Goal: Transaction & Acquisition: Purchase product/service

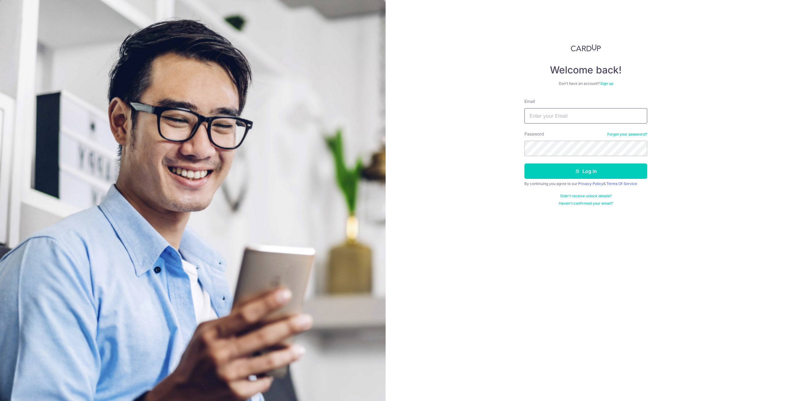
click at [560, 118] on input "Email" at bounding box center [586, 115] width 123 height 15
type input "[EMAIL_ADDRESS][DOMAIN_NAME]"
click at [525, 163] on button "Log in" at bounding box center [586, 170] width 123 height 15
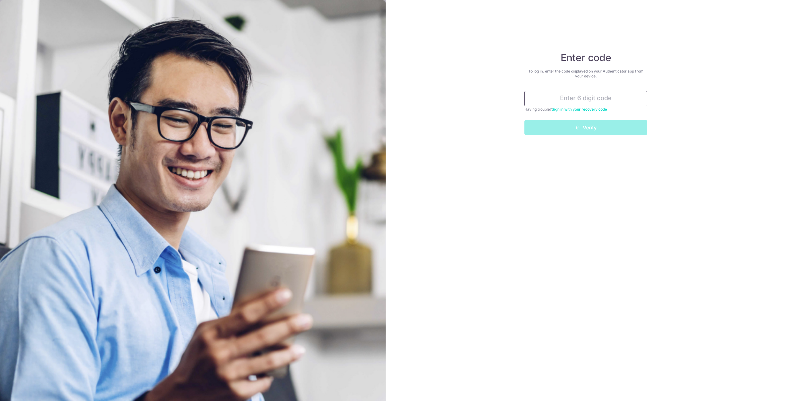
click at [563, 101] on input "text" at bounding box center [586, 98] width 123 height 15
type input "929541"
click at [525, 120] on button "Verify" at bounding box center [586, 127] width 123 height 15
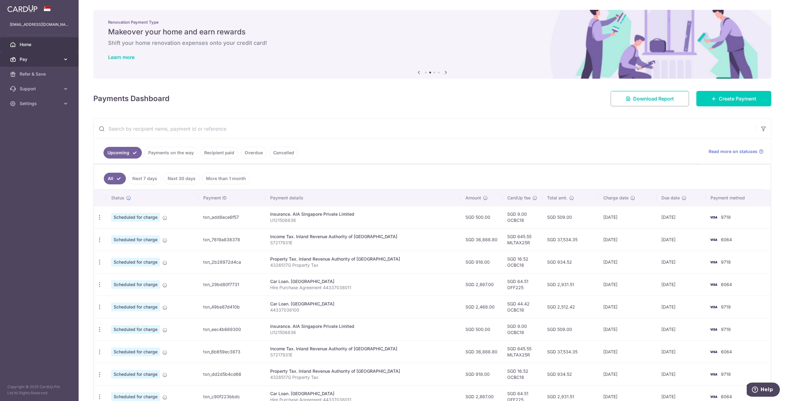
click at [44, 62] on link "Pay" at bounding box center [39, 59] width 79 height 15
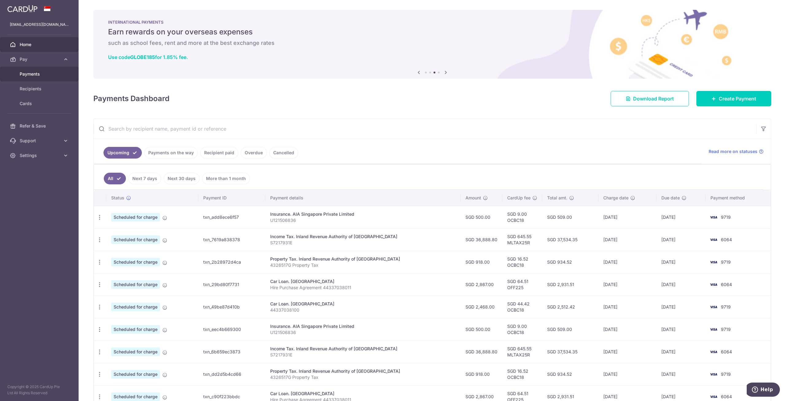
click at [41, 76] on span "Payments" at bounding box center [40, 74] width 41 height 6
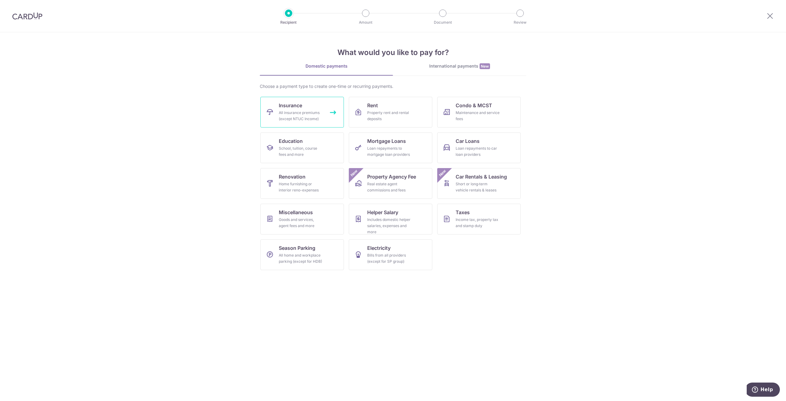
click at [290, 117] on div "All insurance premiums (except NTUC Income)" at bounding box center [301, 116] width 44 height 12
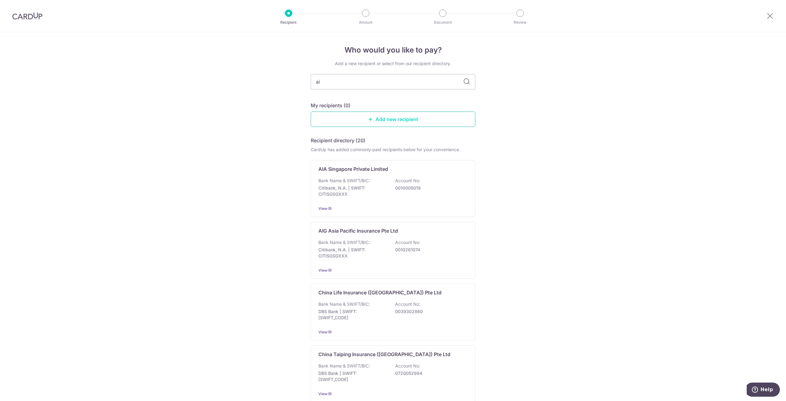
type input "aia"
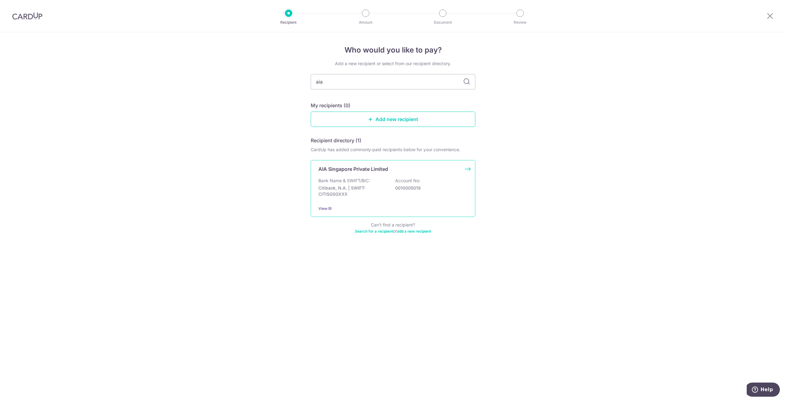
click at [361, 174] on div "AIA Singapore Private Limited Bank Name & SWIFT/BIC: Citibank, N.A. | SWIFT: CI…" at bounding box center [393, 188] width 165 height 57
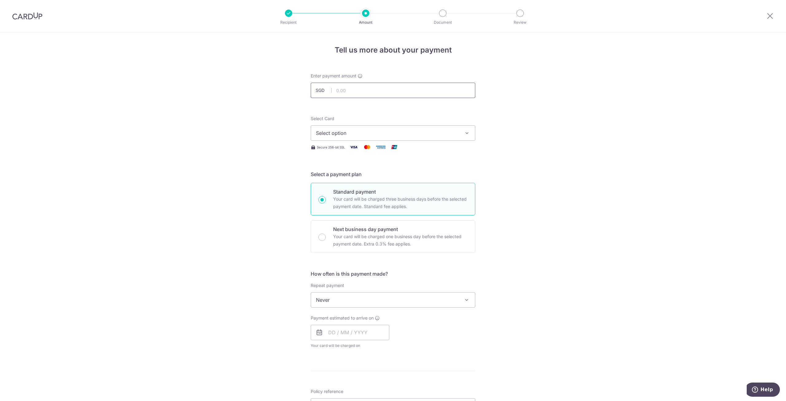
click at [353, 91] on input "text" at bounding box center [393, 90] width 165 height 15
type input "2,210.60"
click at [428, 108] on form "Enter payment amount SGD 2,210.60 2210.60 Select Card Select option Add credit …" at bounding box center [393, 316] width 165 height 486
click at [361, 135] on span "Select option" at bounding box center [387, 132] width 143 height 7
click at [350, 194] on span "**** 9719" at bounding box center [342, 191] width 22 height 7
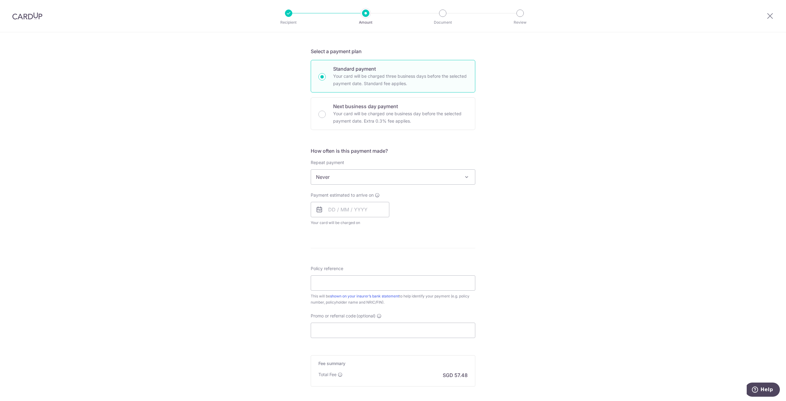
scroll to position [154, 0]
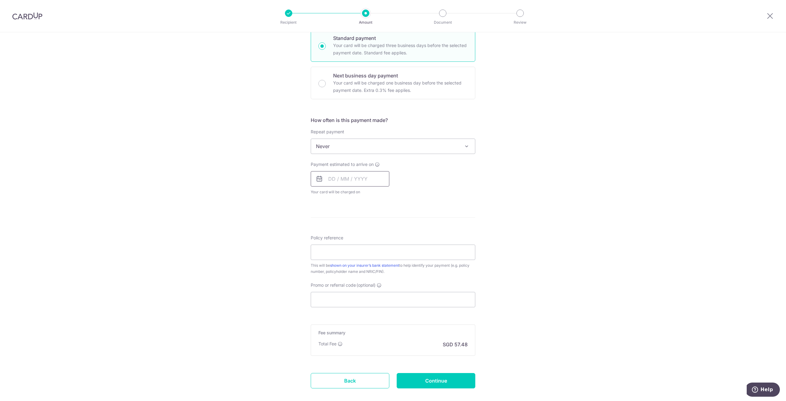
click at [333, 182] on input "text" at bounding box center [350, 178] width 79 height 15
click at [373, 234] on link "11" at bounding box center [373, 235] width 10 height 10
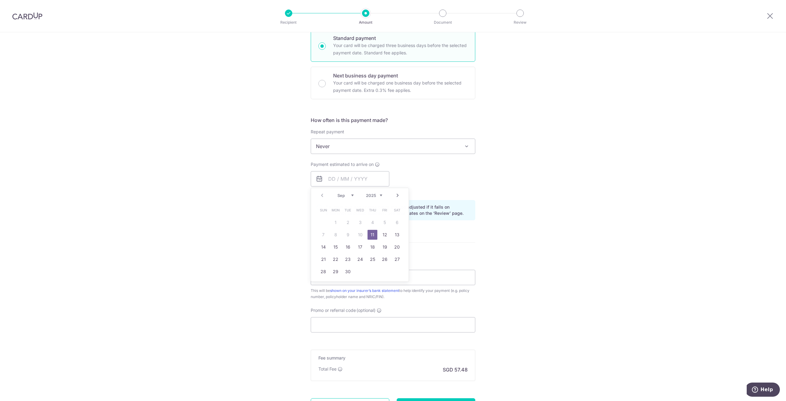
type input "11/09/2025"
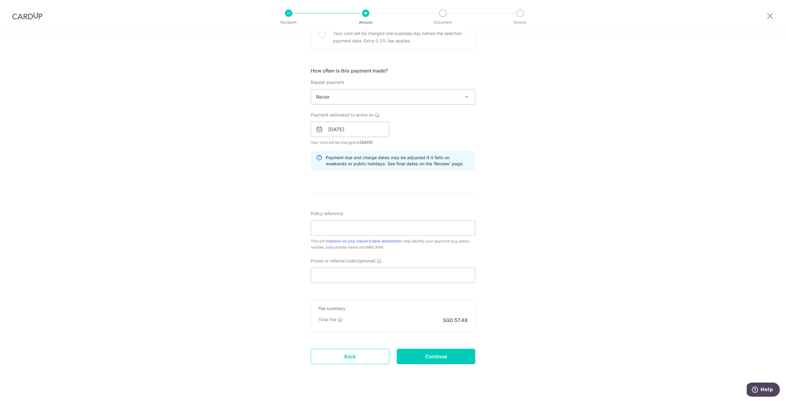
scroll to position [212, 0]
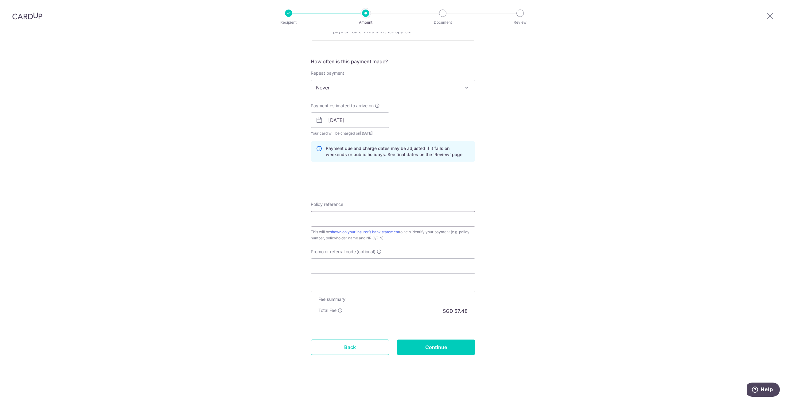
click at [336, 219] on input "Policy reference" at bounding box center [393, 218] width 165 height 15
type input "U120981070"
click at [371, 264] on input "Promo or referral code (optional)" at bounding box center [393, 265] width 165 height 15
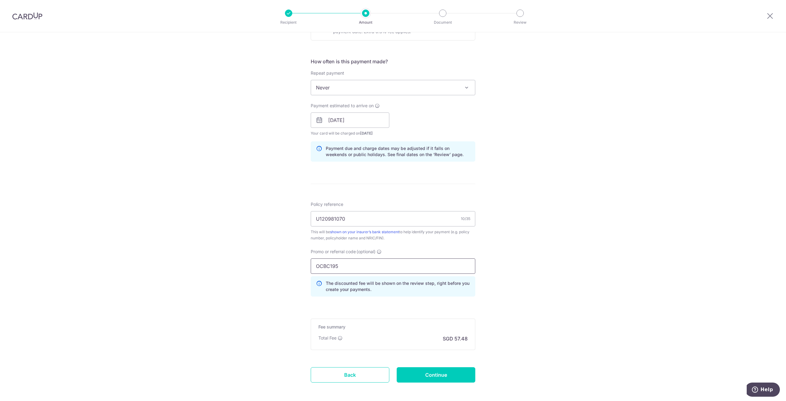
scroll to position [240, 0]
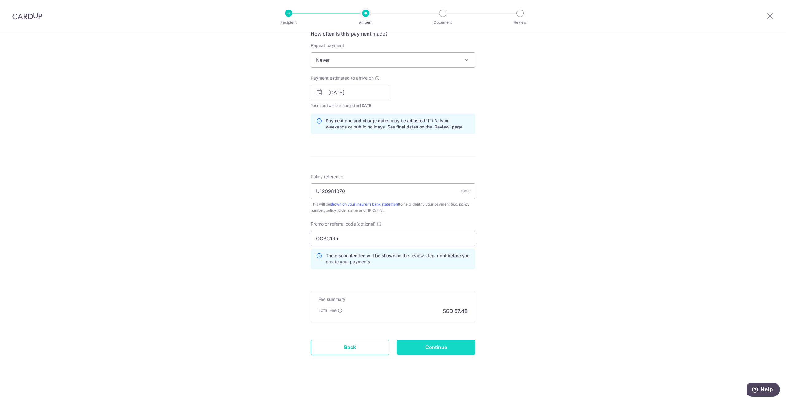
type input "OCBC195"
click at [433, 348] on input "Continue" at bounding box center [436, 346] width 79 height 15
type input "Create Schedule"
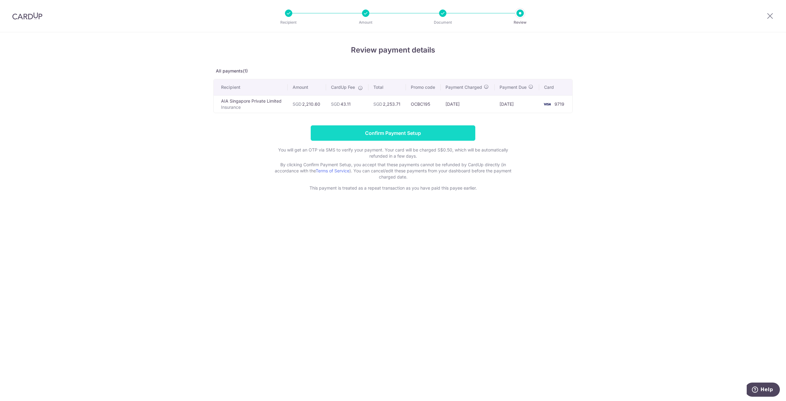
click at [382, 136] on input "Confirm Payment Setup" at bounding box center [393, 132] width 165 height 15
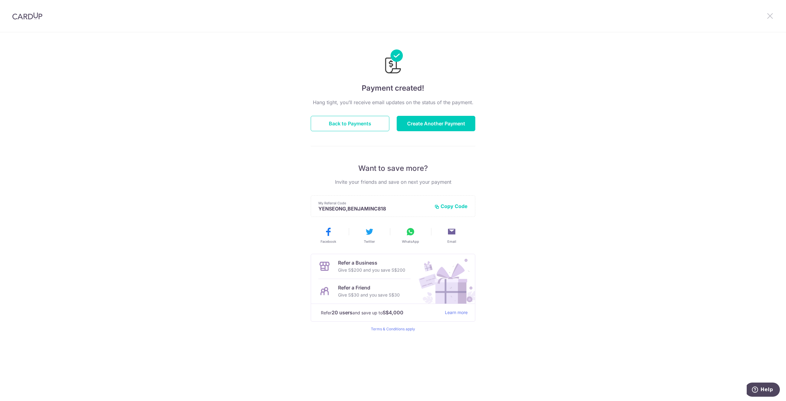
click at [772, 17] on icon at bounding box center [770, 16] width 7 height 8
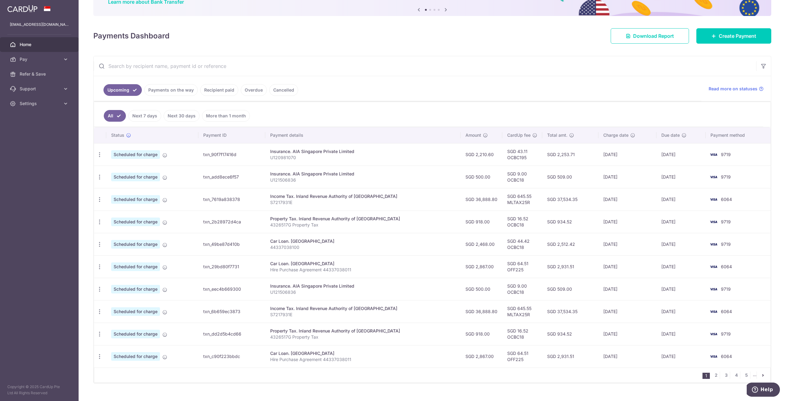
scroll to position [67, 0]
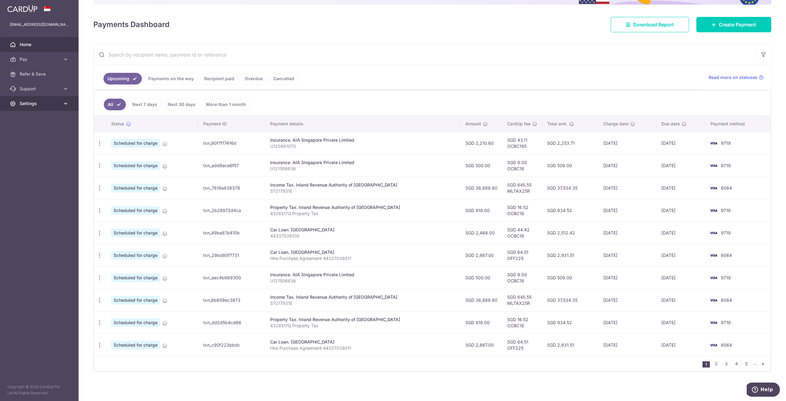
click at [41, 105] on span "Settings" at bounding box center [40, 103] width 41 height 6
click at [26, 133] on span "Logout" at bounding box center [40, 133] width 41 height 6
